Goal: Task Accomplishment & Management: Use online tool/utility

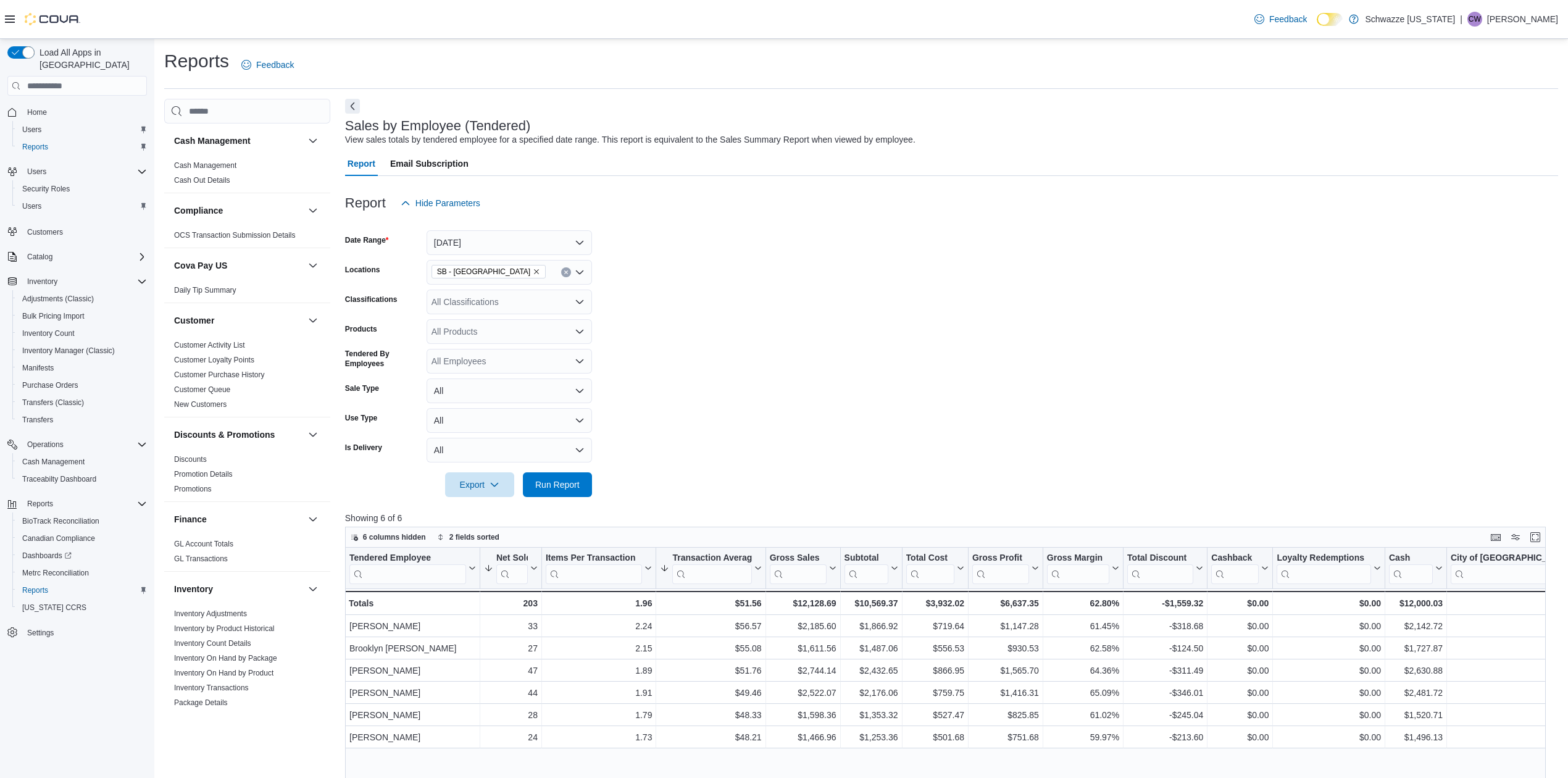
scroll to position [494, 0]
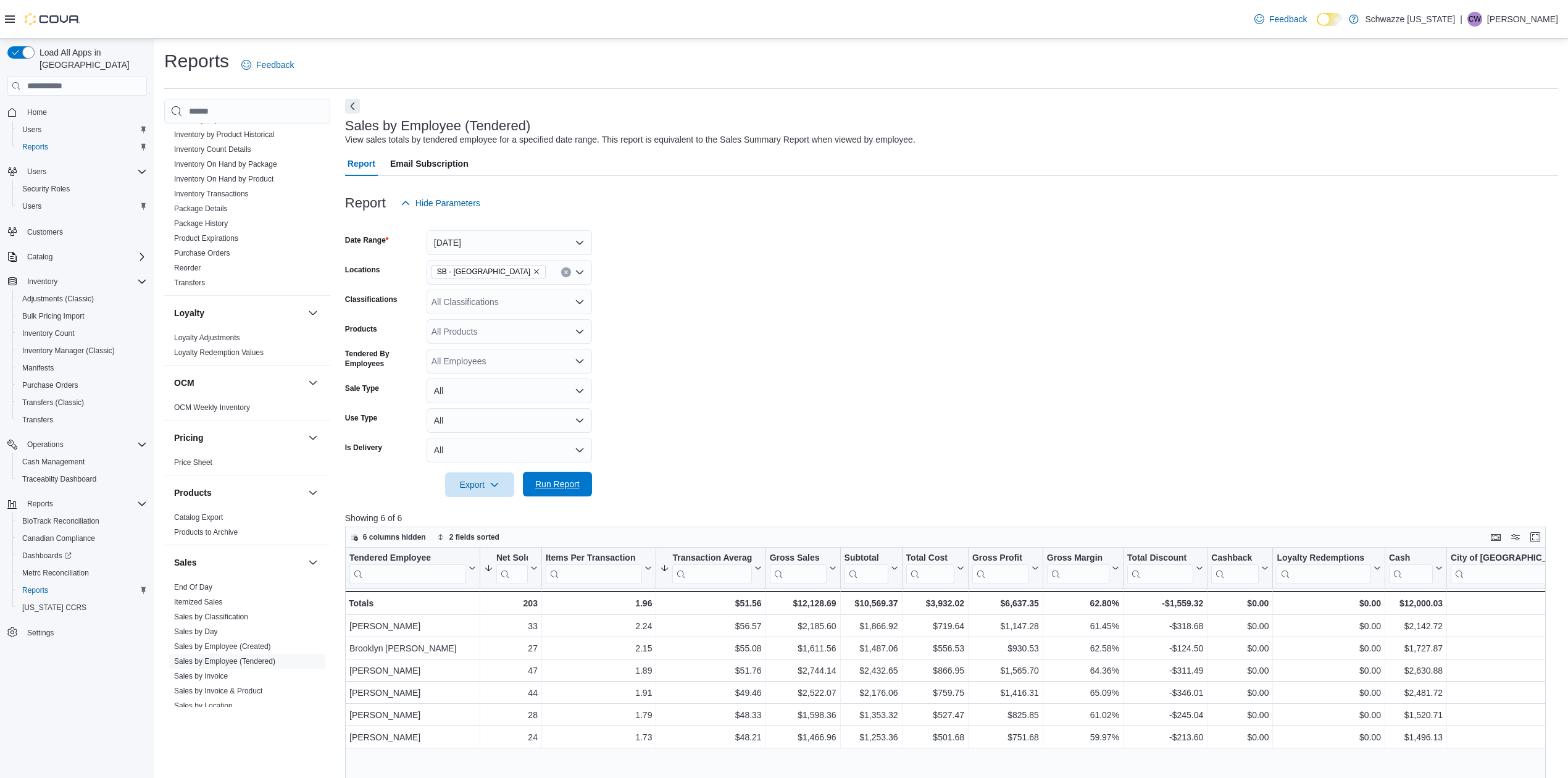
click at [557, 485] on span "Run Report" at bounding box center [557, 484] width 45 height 12
click at [511, 244] on button "[DATE]" at bounding box center [510, 243] width 166 height 25
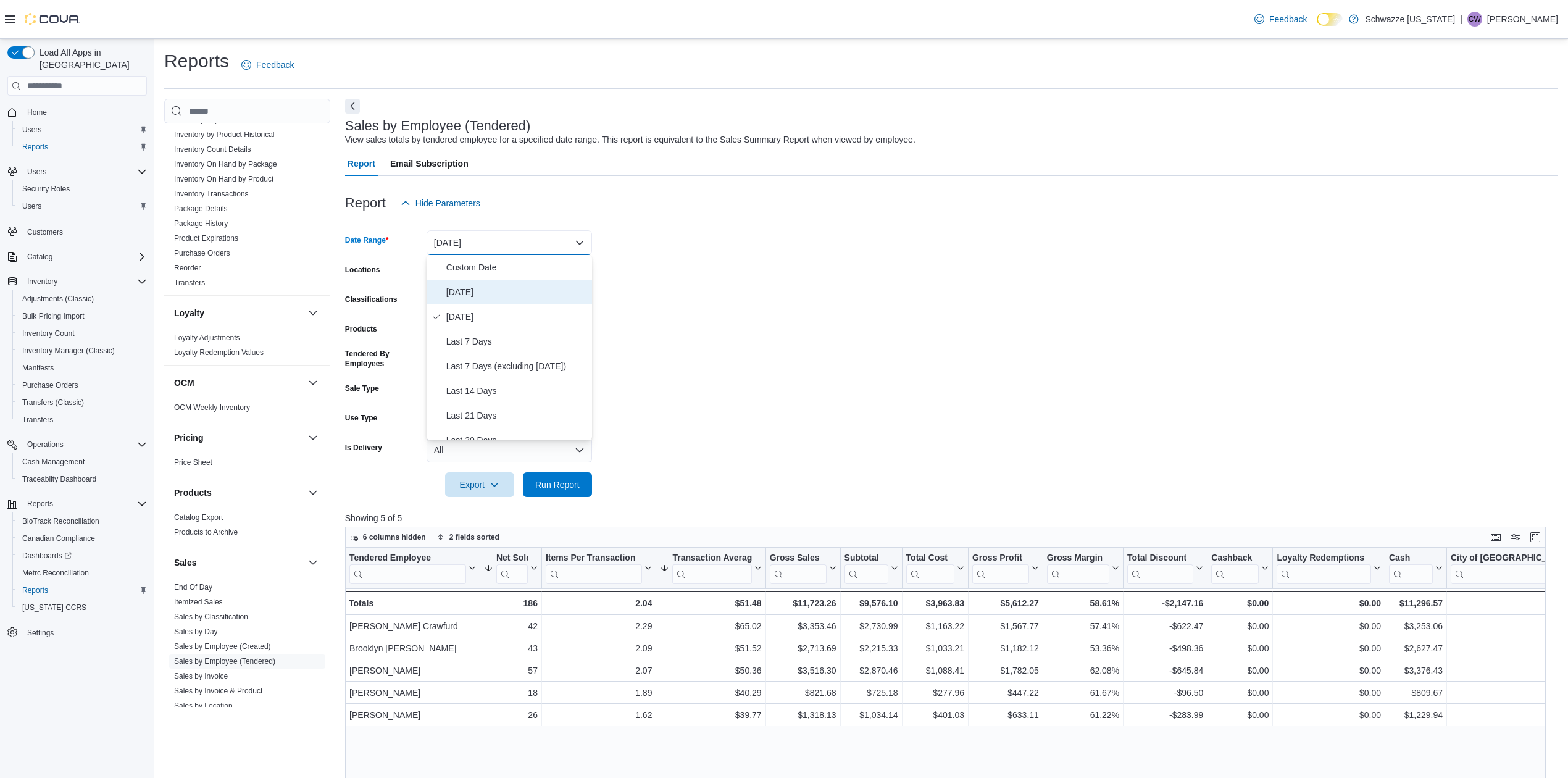
click at [495, 296] on span "[DATE]" at bounding box center [517, 292] width 141 height 15
click at [564, 483] on span "Run Report" at bounding box center [557, 484] width 45 height 12
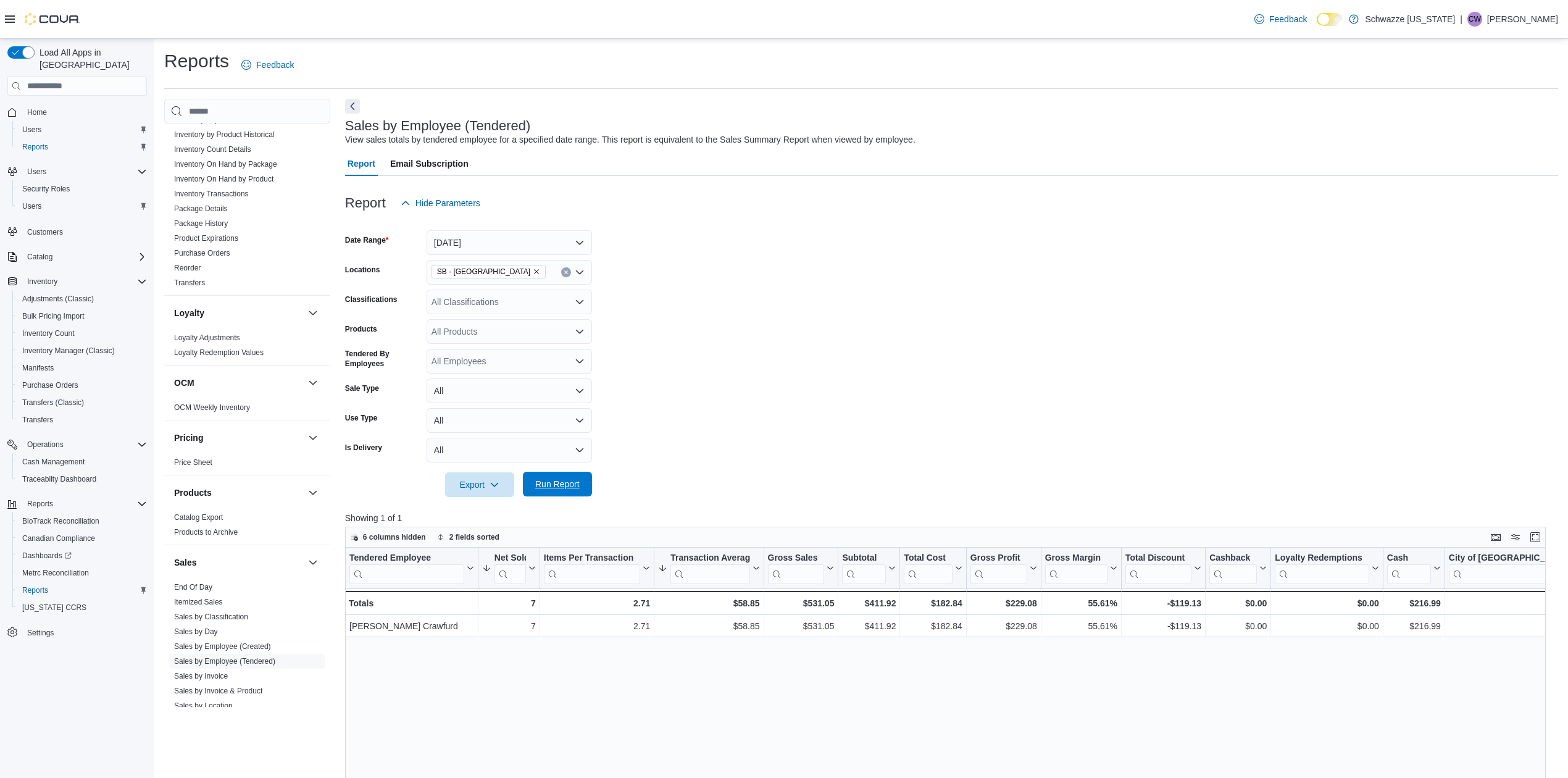
click at [544, 477] on span "Run Report" at bounding box center [557, 484] width 54 height 25
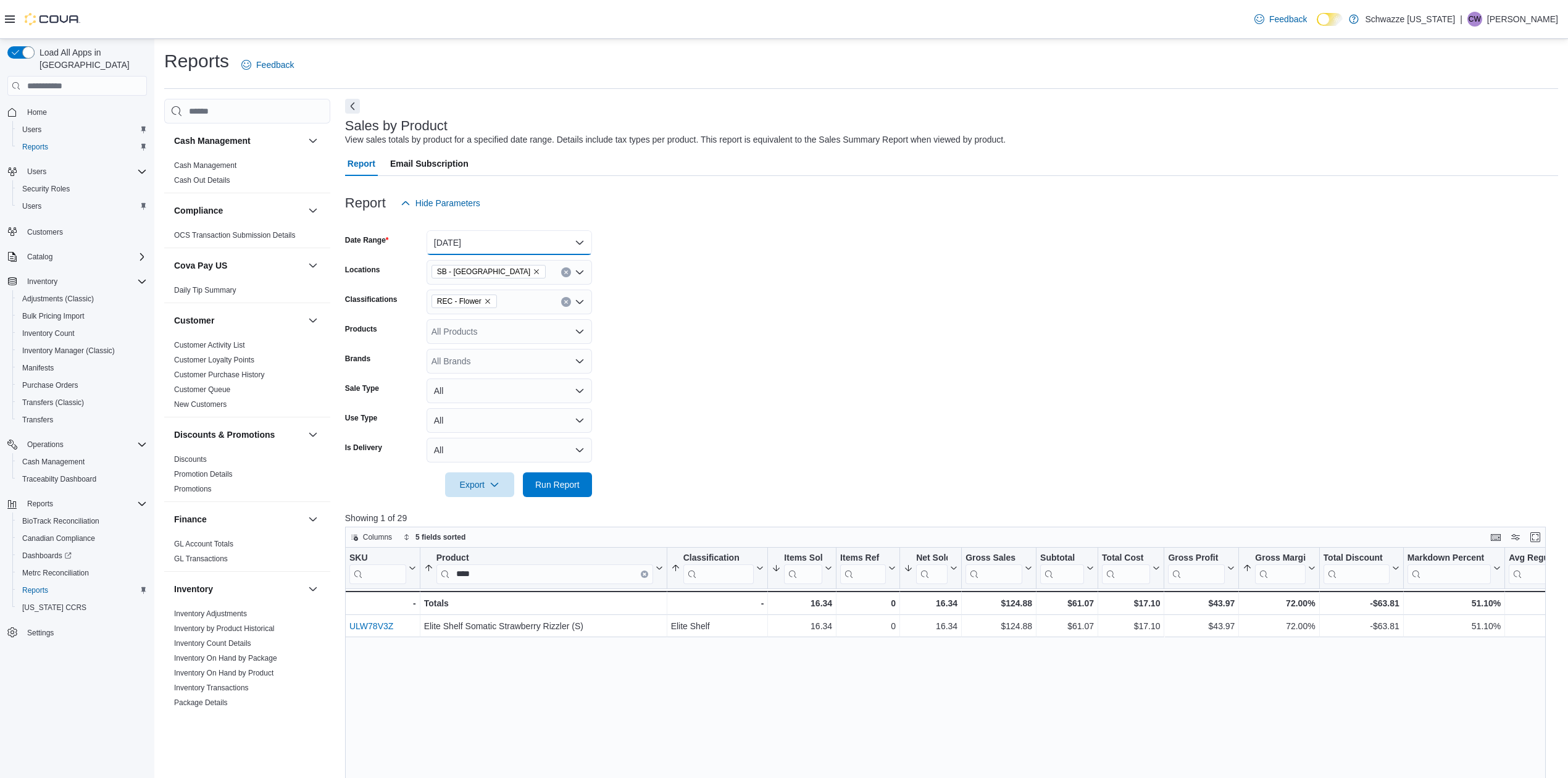
click at [504, 243] on button "[DATE]" at bounding box center [510, 243] width 166 height 25
click at [492, 288] on span "[DATE]" at bounding box center [517, 292] width 141 height 15
click at [485, 303] on icon "Remove REC - Flower from selection in this group" at bounding box center [487, 301] width 7 height 7
click at [551, 475] on span "Run Report" at bounding box center [557, 484] width 54 height 25
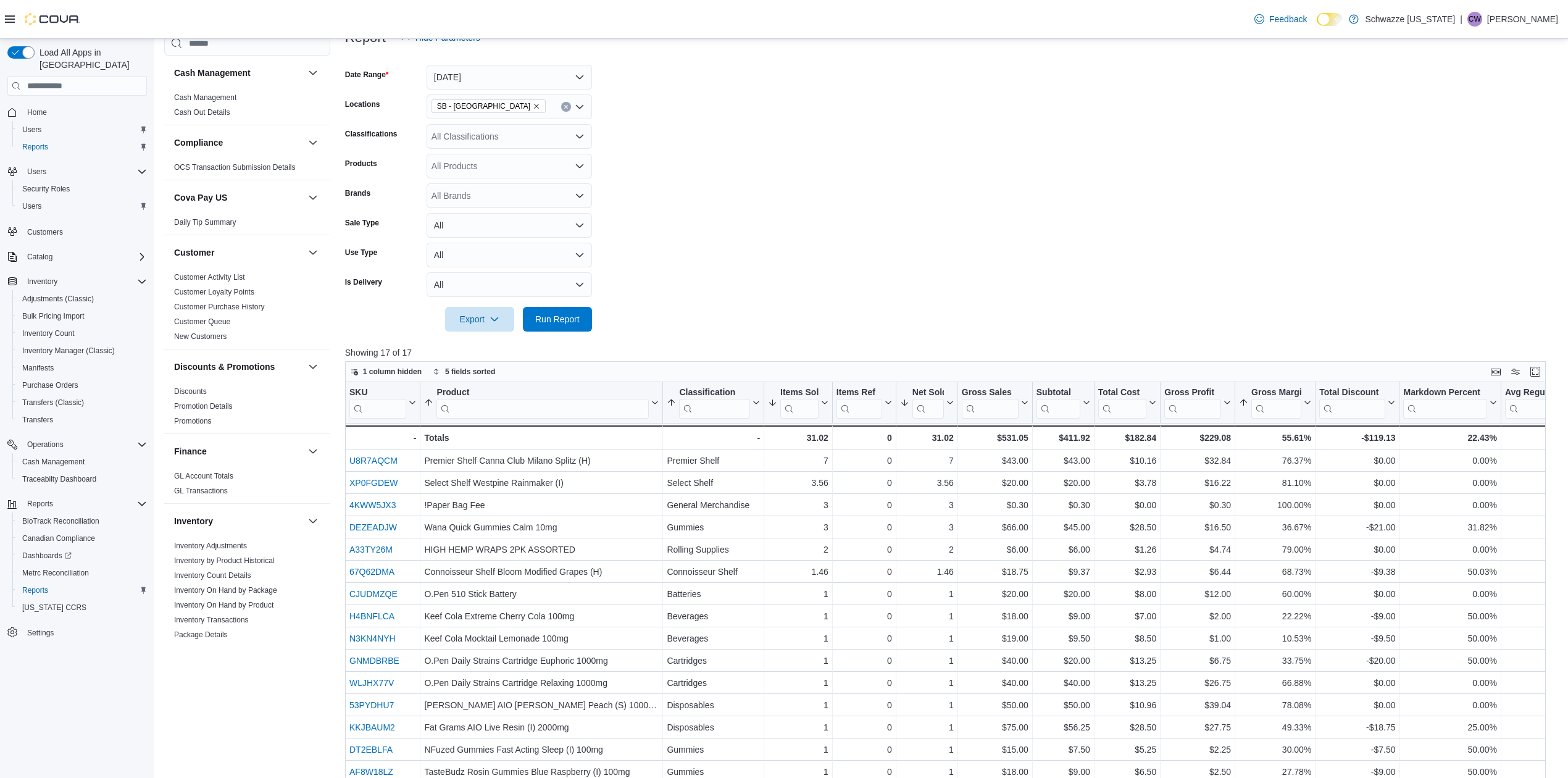
scroll to position [164, 0]
click at [565, 327] on span "Run Report" at bounding box center [557, 319] width 54 height 25
